Goal: Use online tool/utility

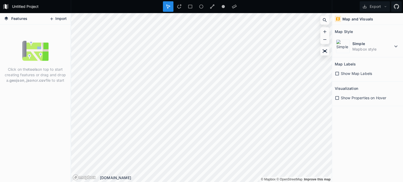
click at [55, 21] on button "Import" at bounding box center [58, 19] width 23 height 8
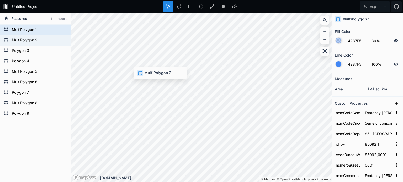
type input "85092_2"
type input "85092_0002"
type input "0002"
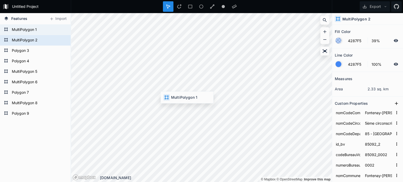
type input "85092_1"
type input "85092_0001"
type input "0001"
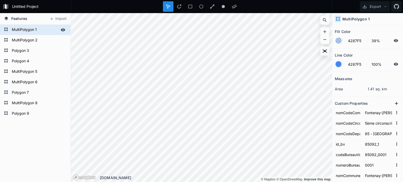
click at [15, 29] on form "MultiPolygon 1" at bounding box center [34, 30] width 49 height 8
click at [323, 50] on icon at bounding box center [324, 50] width 4 height 3
type input "85092_9"
type input "85092_0009"
type input "0009"
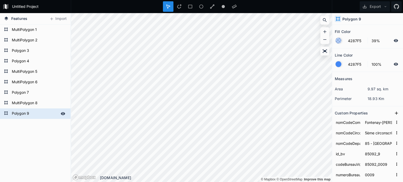
click at [61, 112] on icon at bounding box center [63, 113] width 5 height 5
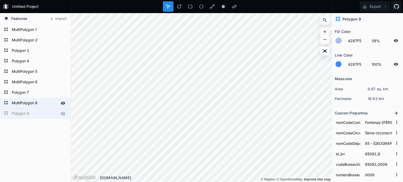
click at [61, 103] on icon at bounding box center [63, 103] width 4 height 3
click at [59, 89] on div at bounding box center [62, 92] width 7 height 7
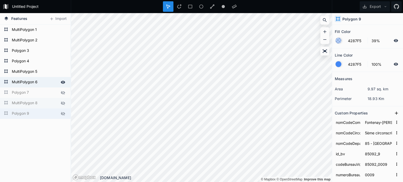
click at [61, 80] on icon at bounding box center [63, 82] width 5 height 5
click at [61, 70] on icon at bounding box center [63, 71] width 4 height 3
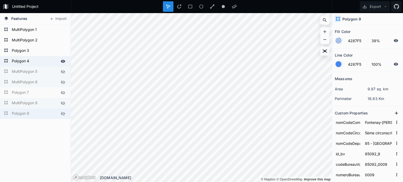
click at [61, 60] on icon at bounding box center [63, 61] width 5 height 5
click at [61, 50] on icon at bounding box center [63, 50] width 4 height 3
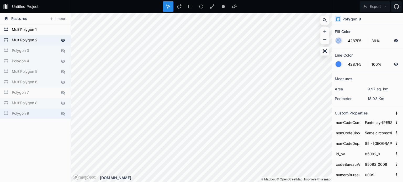
click at [61, 41] on icon at bounding box center [63, 40] width 5 height 5
click at [47, 30] on form "MultiPolygon 1" at bounding box center [34, 30] width 49 height 8
type input "85092_1"
type input "85092_0001"
type input "0001"
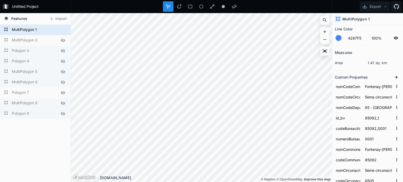
scroll to position [26, 0]
click at [315, 179] on link "Improve this map" at bounding box center [317, 180] width 27 height 4
